Goal: Information Seeking & Learning: Find specific fact

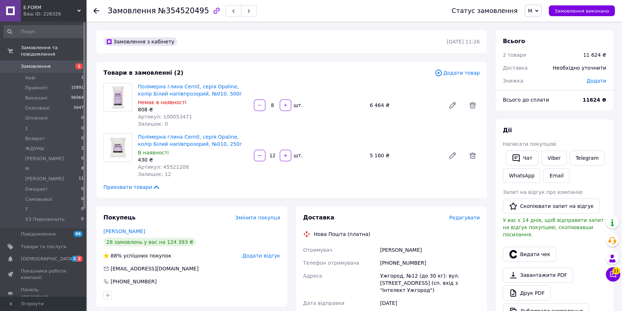
click at [97, 11] on icon at bounding box center [96, 11] width 6 height 6
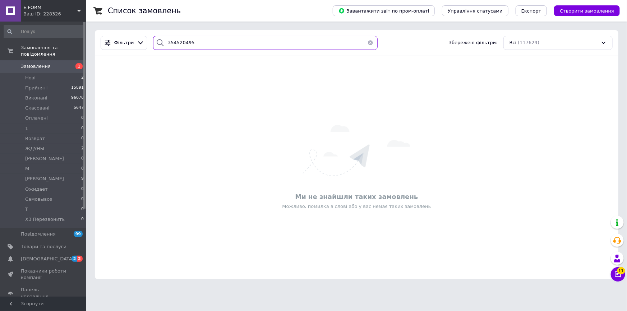
drag, startPoint x: 196, startPoint y: 41, endPoint x: 158, endPoint y: 45, distance: 38.3
click at [158, 43] on div "354520495" at bounding box center [265, 43] width 224 height 14
paste input "6758078"
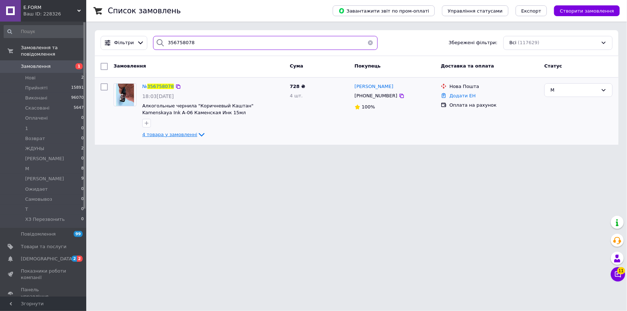
type input "356758078"
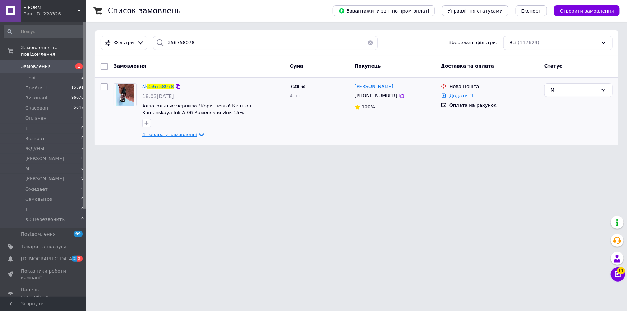
click at [197, 136] on icon at bounding box center [201, 134] width 9 height 9
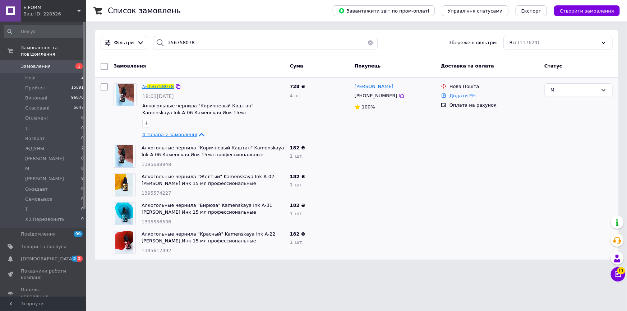
click at [163, 87] on span "356758078" at bounding box center [160, 86] width 27 height 5
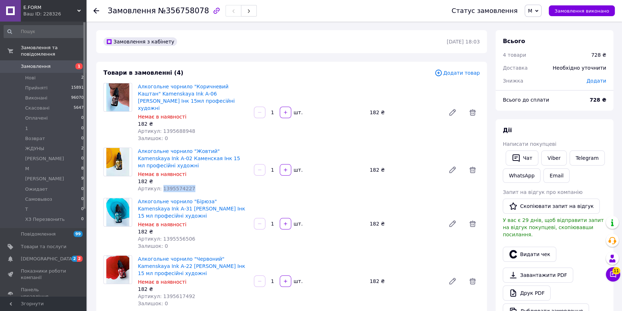
drag, startPoint x: 159, startPoint y: 173, endPoint x: 192, endPoint y: 173, distance: 33.1
click at [192, 185] on div "Артикул: 1395574227" at bounding box center [193, 188] width 110 height 7
copy span "1395574227"
drag, startPoint x: 158, startPoint y: 216, endPoint x: 194, endPoint y: 214, distance: 36.0
click at [194, 235] on div "Артикул: 1395556506" at bounding box center [193, 238] width 110 height 7
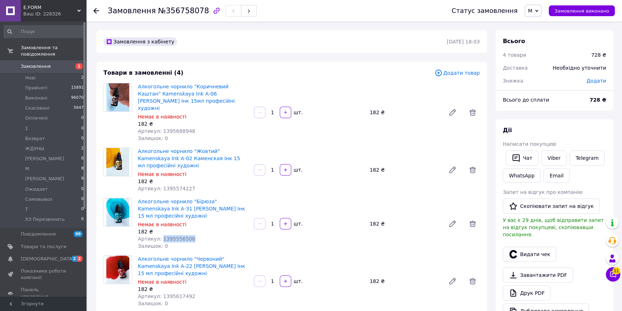
copy span "1395556506"
drag, startPoint x: 159, startPoint y: 274, endPoint x: 188, endPoint y: 273, distance: 29.5
click at [188, 293] on div "Артикул: 1395617492" at bounding box center [193, 296] width 110 height 7
copy span "1395617492"
click at [96, 10] on use at bounding box center [96, 11] width 6 height 6
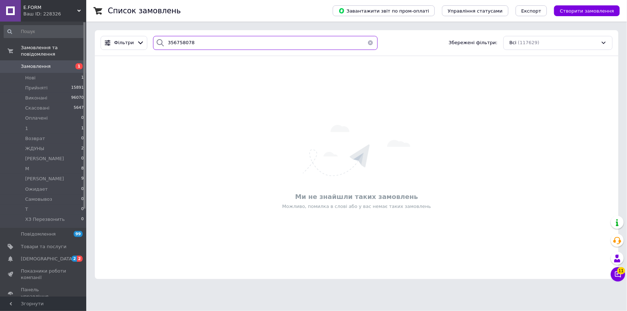
drag, startPoint x: 210, startPoint y: 42, endPoint x: 203, endPoint y: 47, distance: 7.9
click at [153, 44] on div "356758078" at bounding box center [265, 43] width 224 height 14
paste input "356748618"
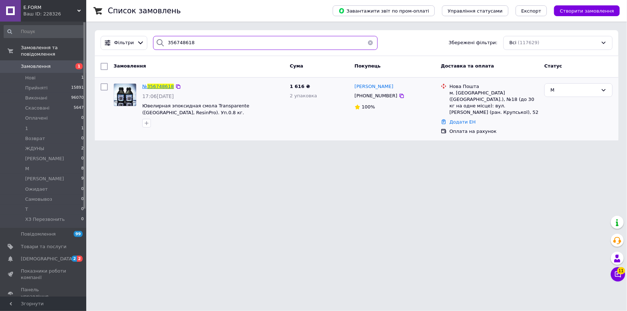
type input "356748618"
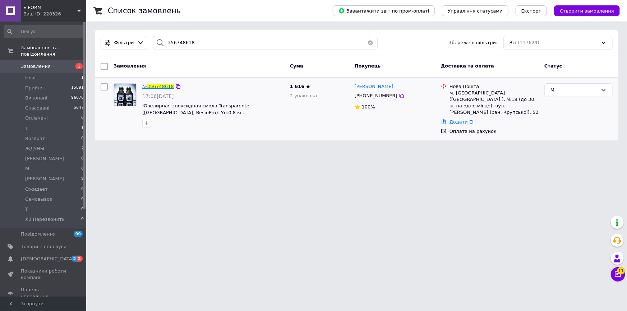
click at [166, 87] on span "356748618" at bounding box center [160, 86] width 27 height 5
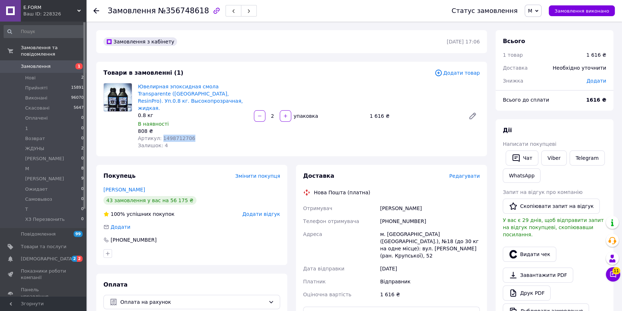
drag, startPoint x: 159, startPoint y: 132, endPoint x: 191, endPoint y: 132, distance: 32.0
click at [191, 135] on div "Артикул: 1498712706" at bounding box center [193, 138] width 110 height 7
copy span "1498712706"
click at [216, 142] on div "Залишок: 4" at bounding box center [193, 145] width 110 height 7
drag, startPoint x: 158, startPoint y: 133, endPoint x: 201, endPoint y: 130, distance: 42.9
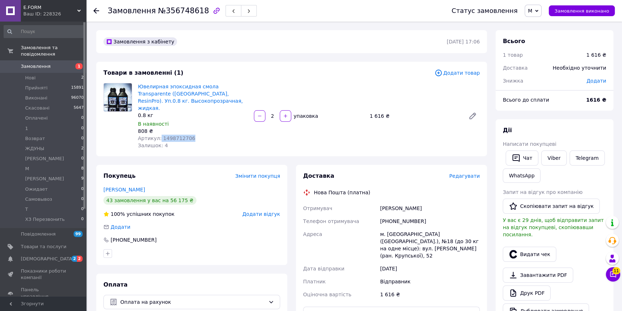
click at [201, 135] on div "Артикул: 1498712706" at bounding box center [193, 138] width 110 height 7
copy span "1498712706"
click at [95, 9] on use at bounding box center [96, 11] width 6 height 6
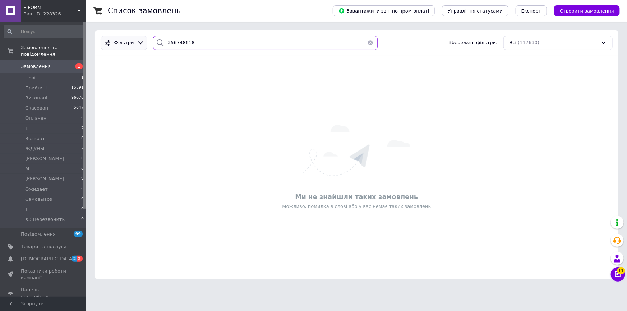
drag, startPoint x: 200, startPoint y: 43, endPoint x: 126, endPoint y: 47, distance: 74.1
click at [126, 47] on div "Фільтри 356748618 Збережені фільтри: Всі (117630)" at bounding box center [357, 43] width 518 height 14
paste input "904865"
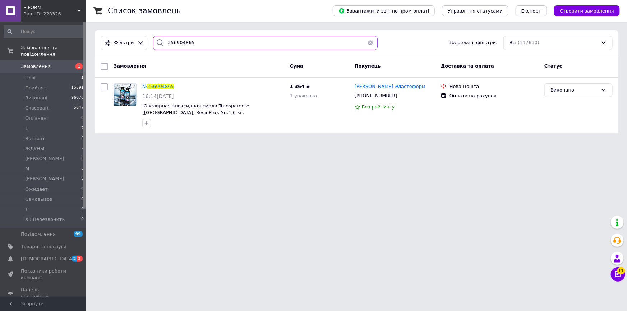
type input "356904865"
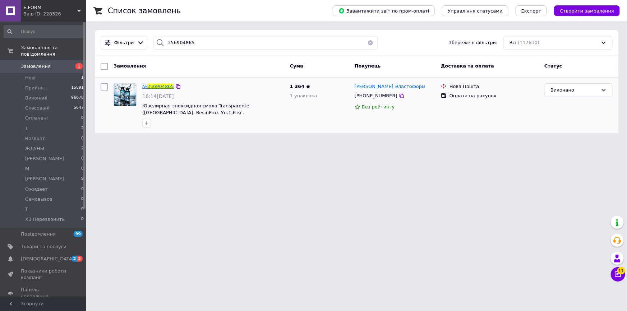
click at [163, 84] on span "356904865" at bounding box center [160, 86] width 27 height 5
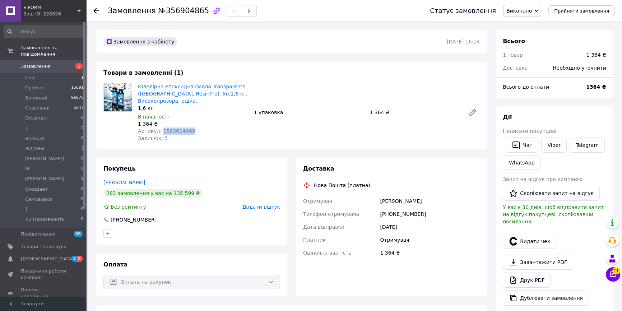
drag, startPoint x: 159, startPoint y: 121, endPoint x: 219, endPoint y: 116, distance: 60.6
click at [192, 128] on div "Артикул: 1503614469" at bounding box center [193, 131] width 110 height 7
copy span "1503614469"
